Goal: Register for event/course

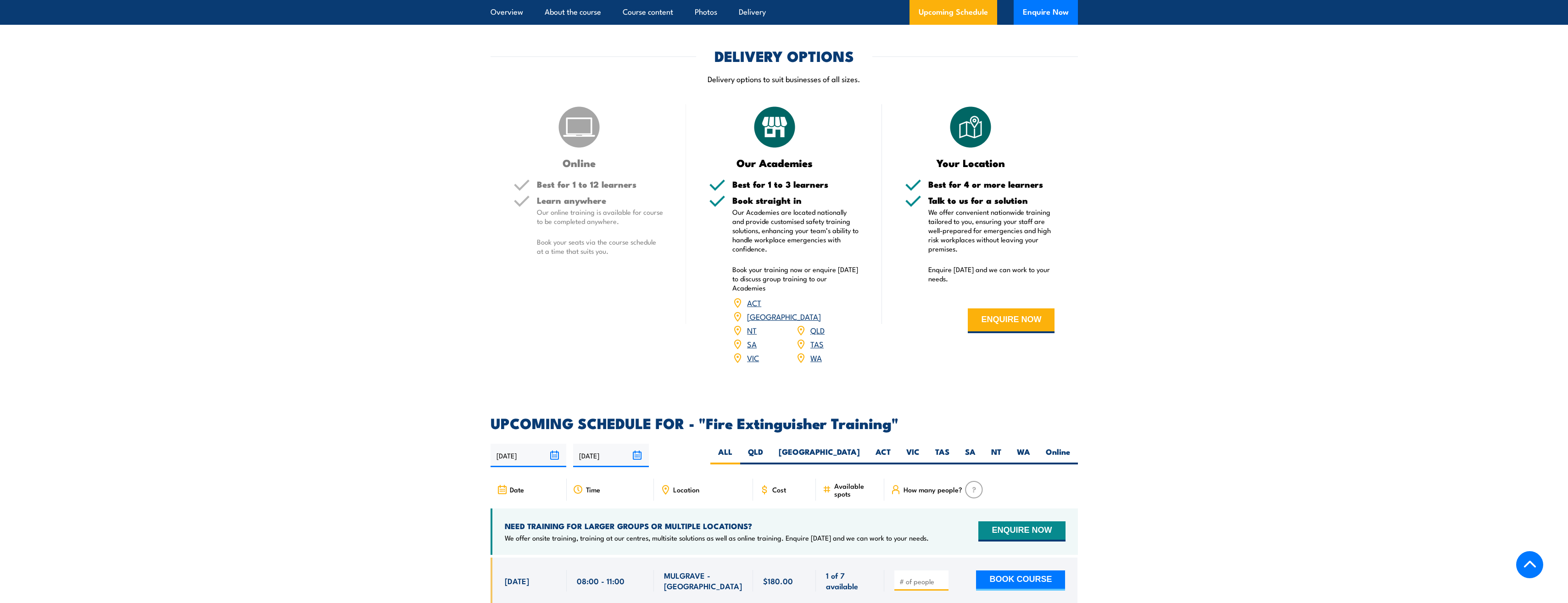
scroll to position [1284, 0]
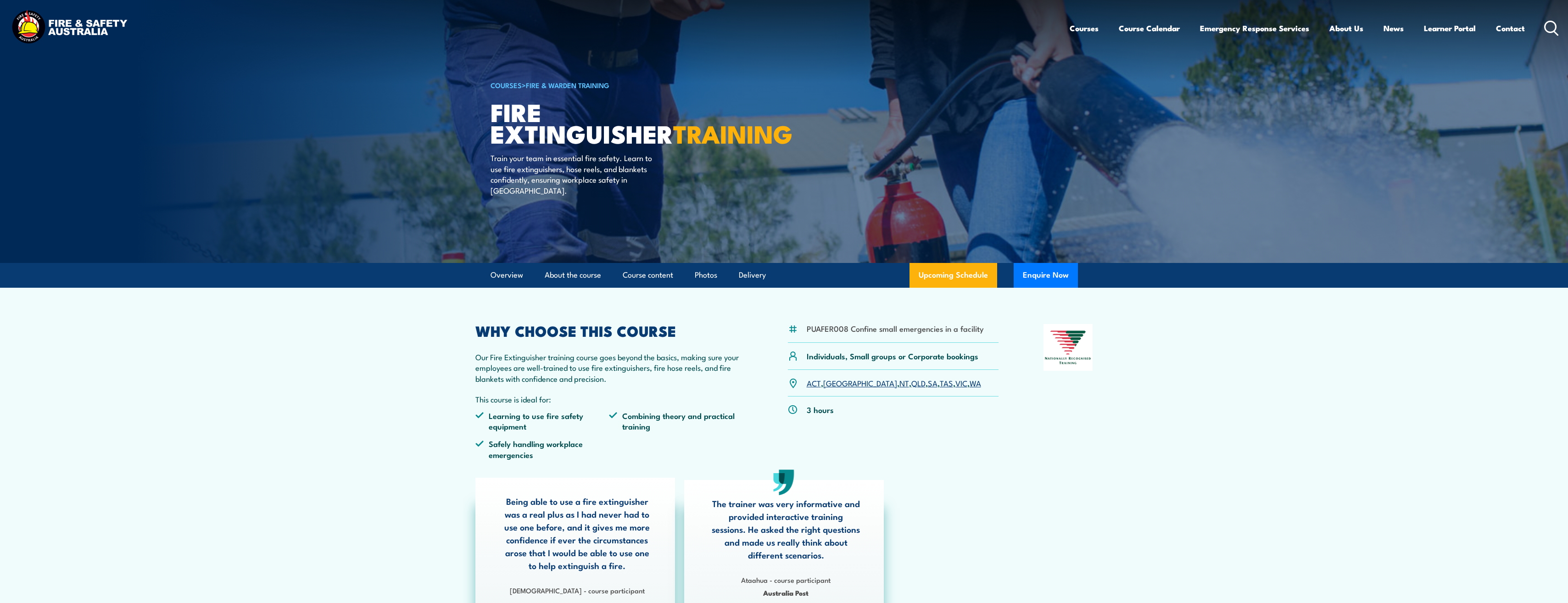
scroll to position [138, 0]
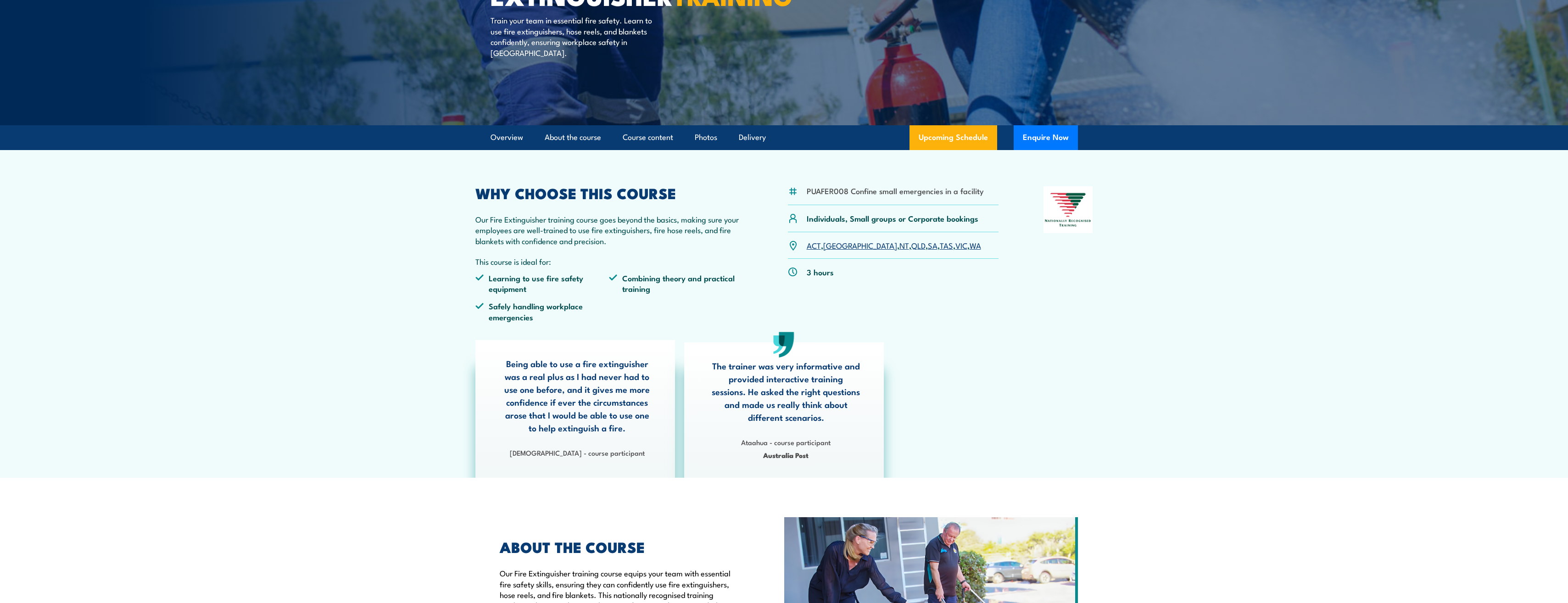
click at [833, 245] on link "[GEOGRAPHIC_DATA]" at bounding box center [859, 245] width 74 height 11
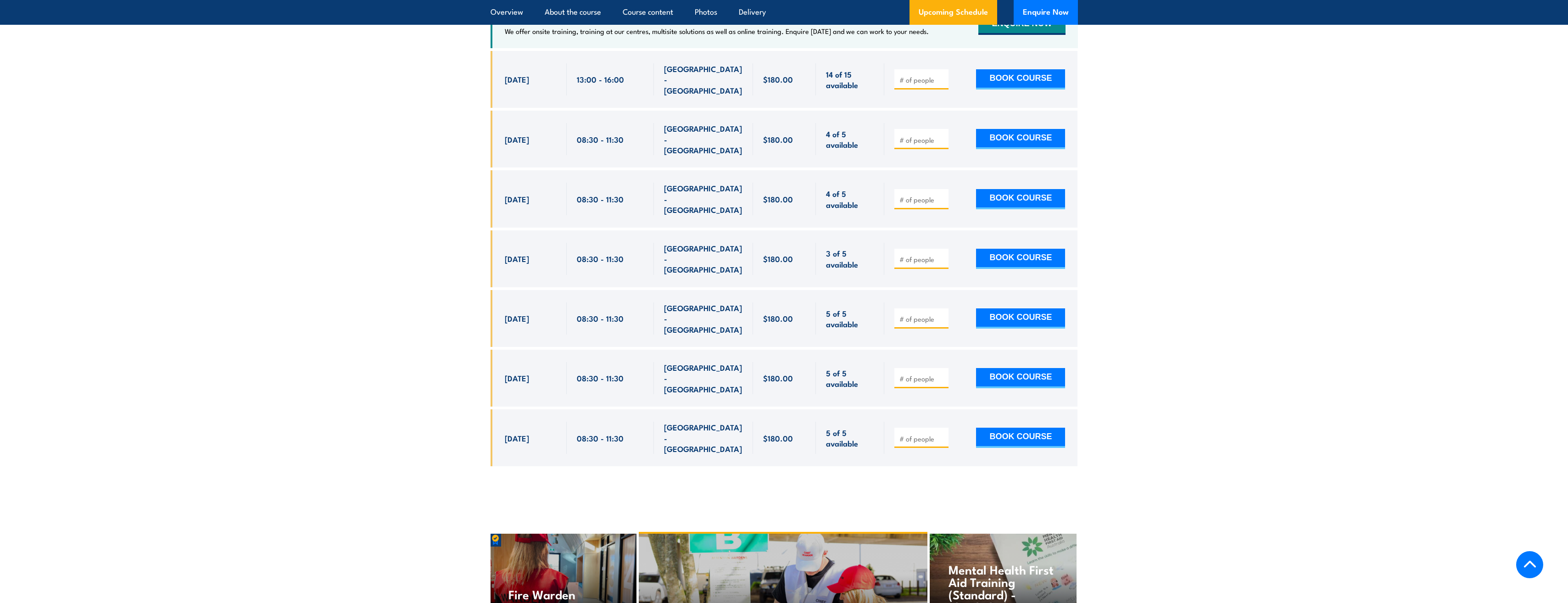
scroll to position [1814, 0]
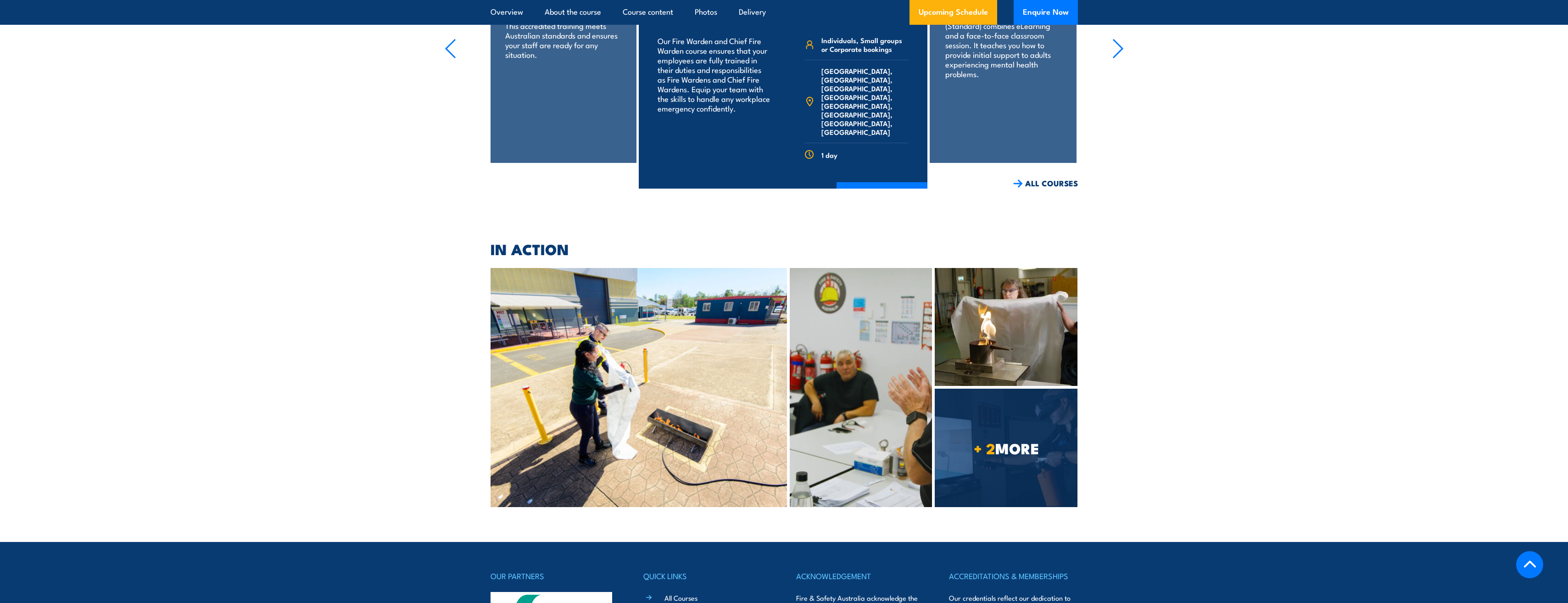
scroll to position [4352, 0]
